Goal: Task Accomplishment & Management: Use online tool/utility

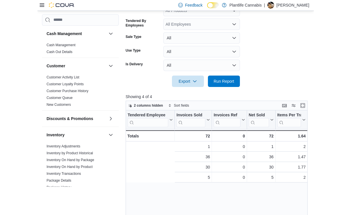
scroll to position [0, 118]
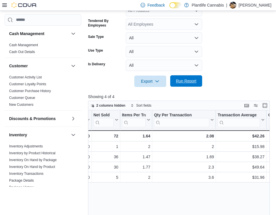
click at [195, 78] on span "Run Report" at bounding box center [186, 80] width 25 height 11
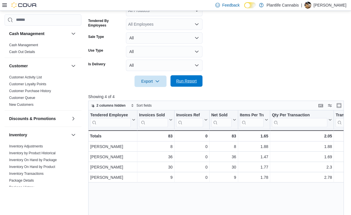
click at [192, 87] on div "Report Hide Parameters Date Range [DATE] Locations All Locations Classification…" at bounding box center [217, 106] width 258 height 334
click at [192, 82] on span "Run Report" at bounding box center [186, 81] width 21 height 6
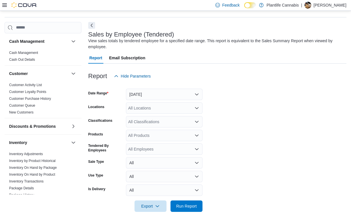
scroll to position [12, 0]
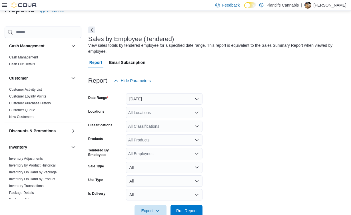
click at [172, 112] on div "All Locations" at bounding box center [164, 112] width 76 height 11
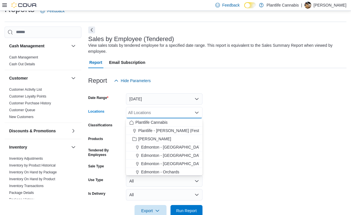
click at [215, 99] on form "Date Range [DATE] Locations All Locations Combo box. Selected. Combo box input.…" at bounding box center [217, 151] width 258 height 130
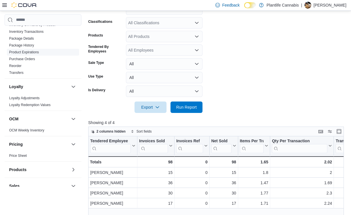
scroll to position [0, 0]
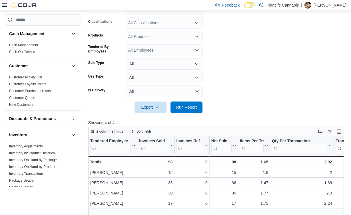
click at [4, 9] on div at bounding box center [19, 5] width 35 height 11
click at [6, 5] on icon at bounding box center [4, 5] width 5 height 5
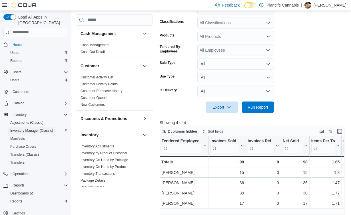
click at [33, 128] on span "Inventory Manager (Classic)" at bounding box center [31, 130] width 43 height 5
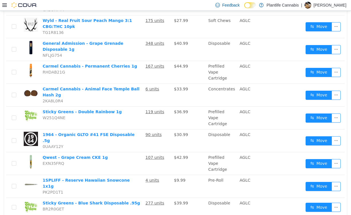
scroll to position [211, 0]
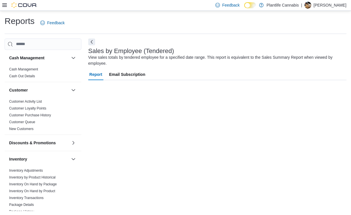
scroll to position [1, 0]
